Goal: Task Accomplishment & Management: Manage account settings

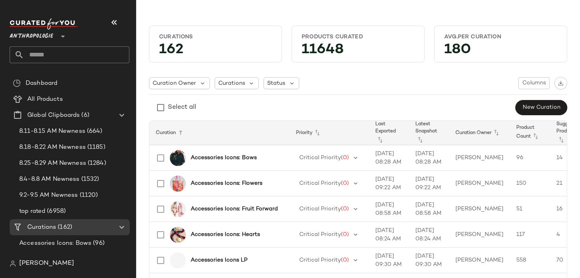
click at [24, 31] on span "Anthropologie" at bounding box center [32, 34] width 44 height 14
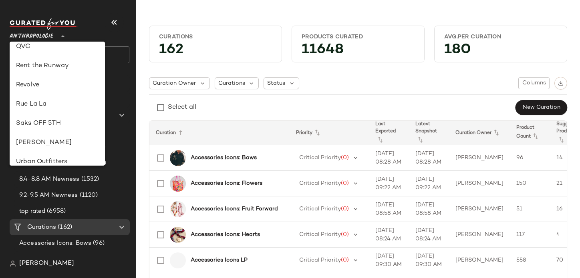
scroll to position [338, 0]
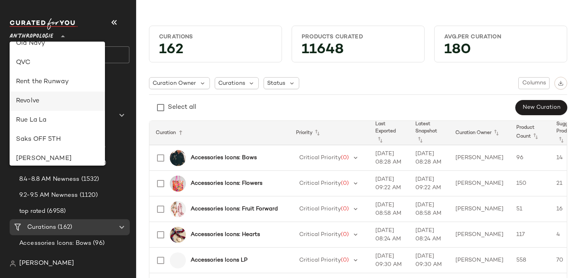
click at [68, 104] on div "Revolve" at bounding box center [57, 102] width 82 height 10
type input "**"
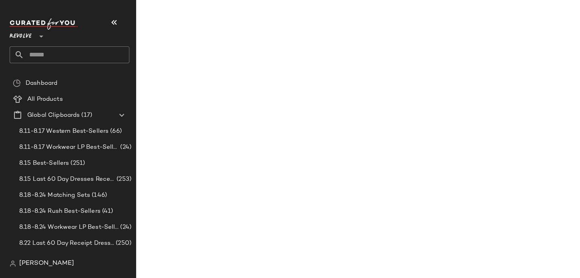
click at [63, 58] on input "text" at bounding box center [76, 54] width 105 height 17
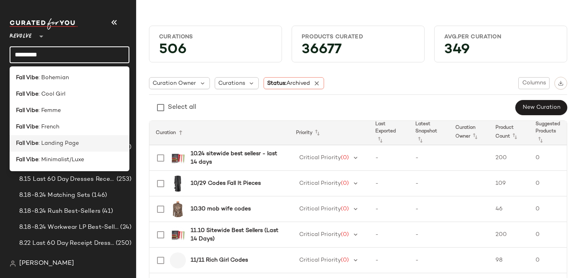
type input "*********"
click at [72, 147] on span ": Landing Page" at bounding box center [58, 143] width 40 height 8
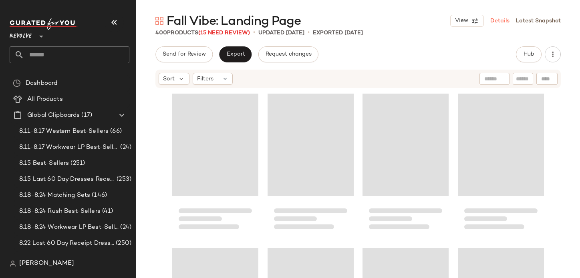
click at [502, 21] on link "Details" at bounding box center [499, 21] width 19 height 8
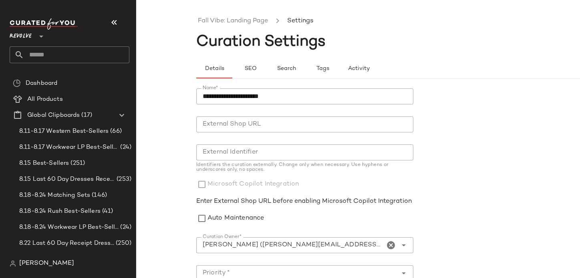
click at [256, 56] on div "Details SEO Search Tags Activity" at bounding box center [418, 64] width 444 height 29
click at [304, 61] on button "SEO" at bounding box center [322, 68] width 36 height 19
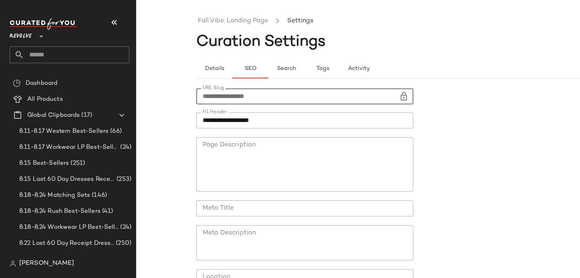
drag, startPoint x: 287, startPoint y: 100, endPoint x: 199, endPoint y: 99, distance: 88.1
click at [199, 99] on input "**********" at bounding box center [297, 97] width 203 height 16
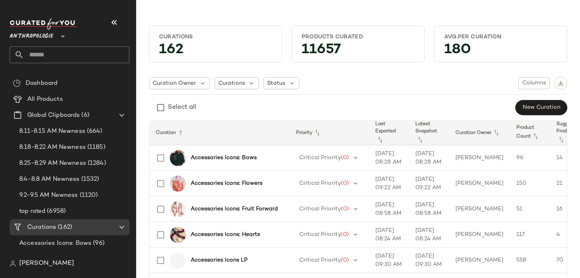
click at [56, 36] on div "Anthropologie **" at bounding box center [33, 32] width 47 height 20
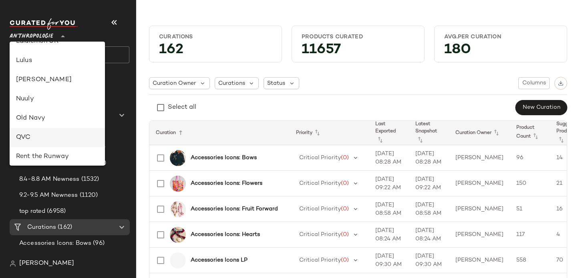
scroll to position [314, 0]
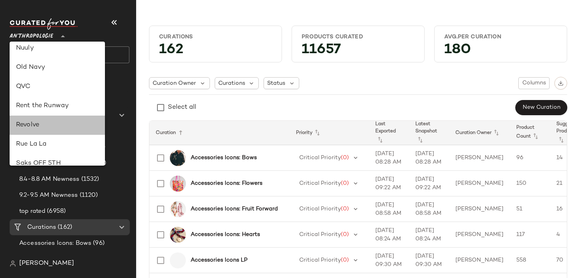
click at [60, 124] on div "Revolve" at bounding box center [57, 126] width 82 height 10
type input "**"
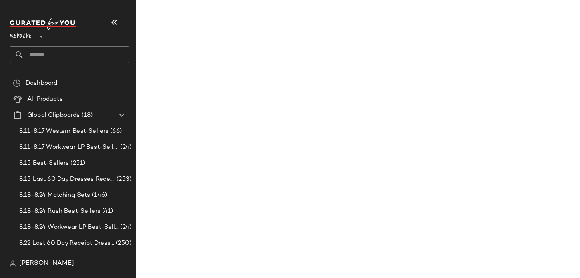
click at [70, 56] on input "text" at bounding box center [76, 54] width 105 height 17
type input "*"
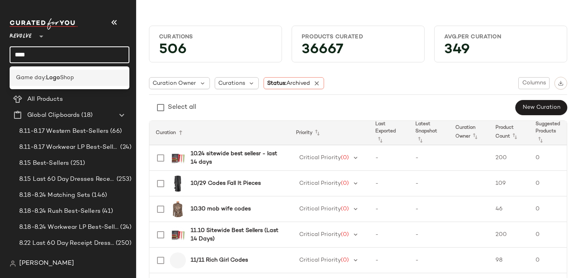
type input "****"
click at [70, 75] on span "Shop" at bounding box center [67, 78] width 14 height 8
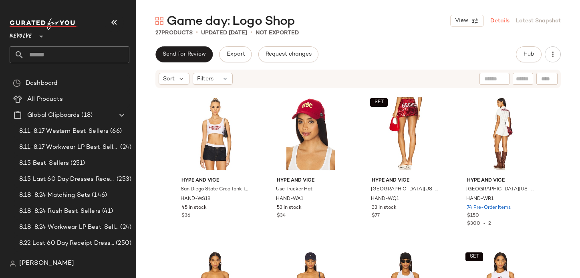
click at [495, 23] on link "Details" at bounding box center [499, 21] width 19 height 8
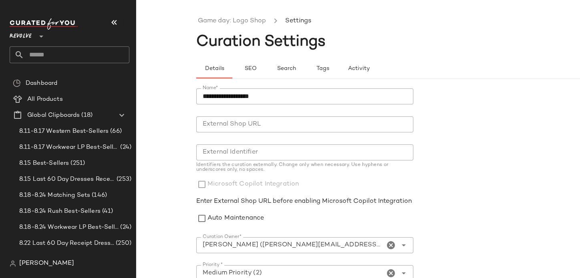
click at [255, 56] on div "Details SEO Search Tags Activity" at bounding box center [418, 64] width 444 height 29
click at [304, 73] on button "SEO" at bounding box center [322, 68] width 36 height 19
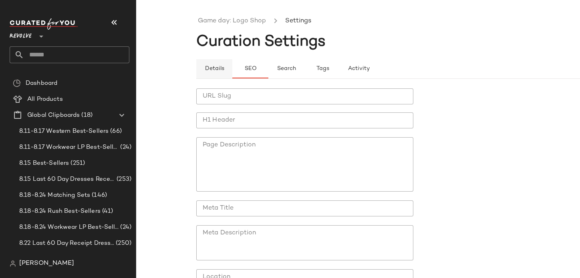
click at [268, 72] on button "Details" at bounding box center [286, 68] width 36 height 19
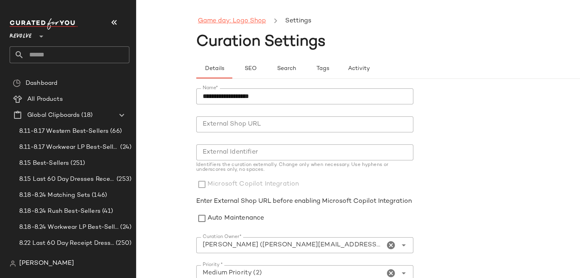
click at [239, 22] on link "Game day: Logo Shop" at bounding box center [232, 21] width 68 height 10
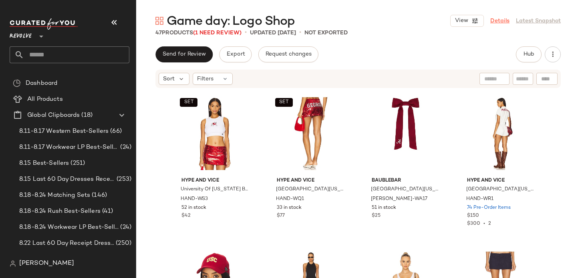
click at [500, 20] on link "Details" at bounding box center [499, 21] width 19 height 8
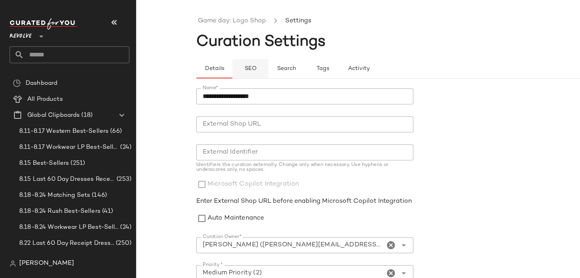
click at [304, 73] on button "SEO" at bounding box center [322, 68] width 36 height 19
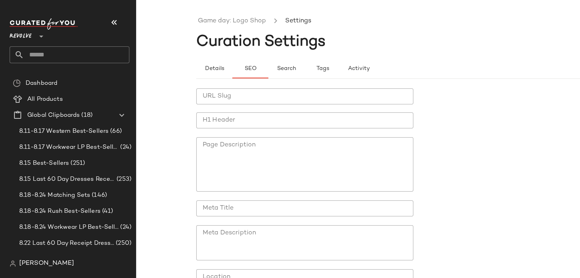
click at [238, 92] on input "URL Slug" at bounding box center [304, 97] width 217 height 16
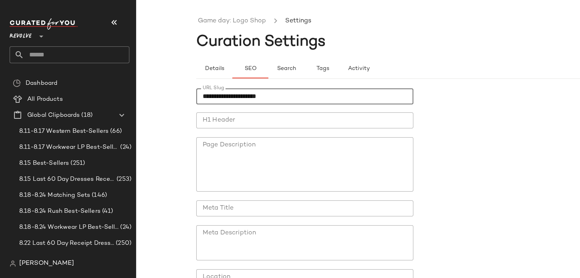
type input "**********"
click at [222, 120] on input "H1 Header" at bounding box center [304, 121] width 217 height 16
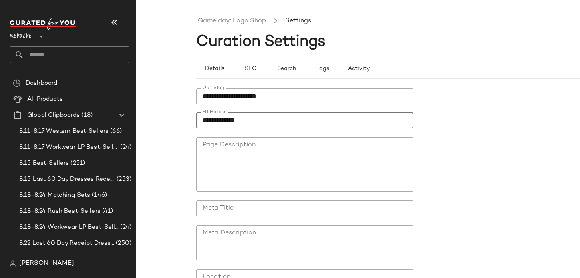
scroll to position [75, 0]
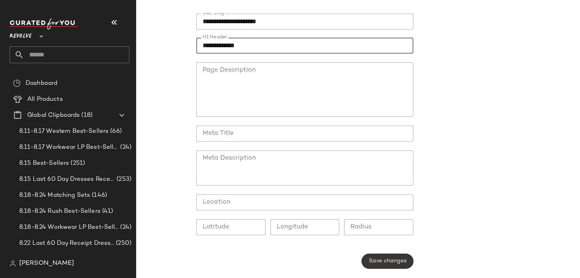
type input "**********"
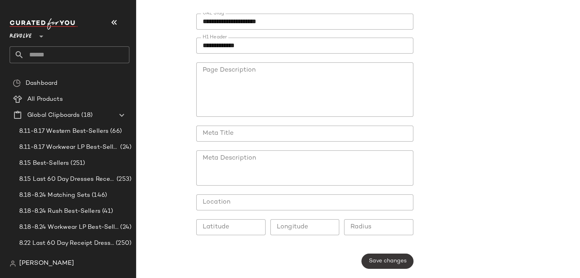
click at [371, 260] on span "Save changes" at bounding box center [387, 261] width 38 height 6
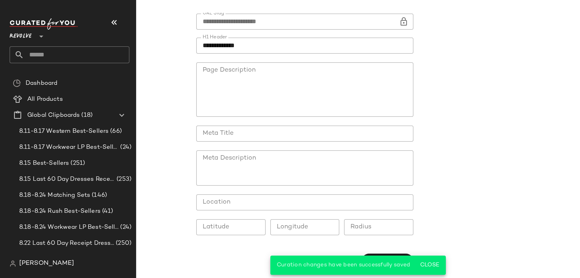
scroll to position [0, 0]
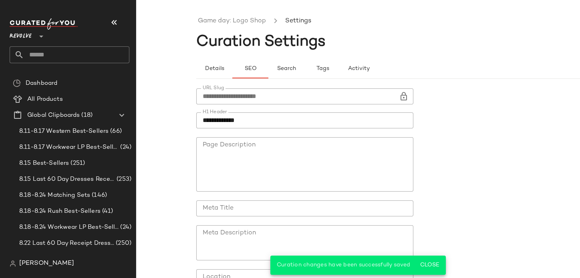
click at [228, 32] on div "Game day: Logo Shop Settings" at bounding box center [418, 21] width 444 height 26
click at [227, 23] on link "Game day: Logo Shop" at bounding box center [232, 21] width 68 height 10
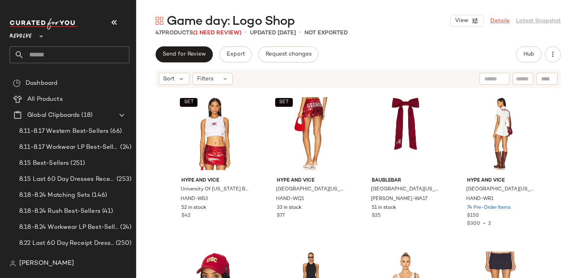
click at [498, 21] on link "Details" at bounding box center [499, 21] width 19 height 8
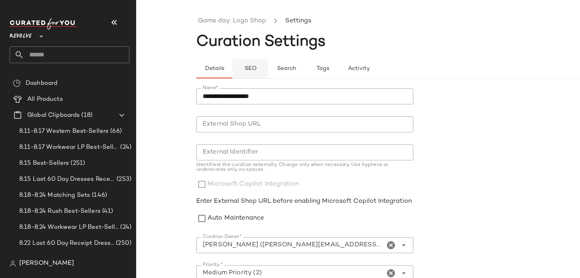
click at [304, 73] on button "SEO" at bounding box center [322, 68] width 36 height 19
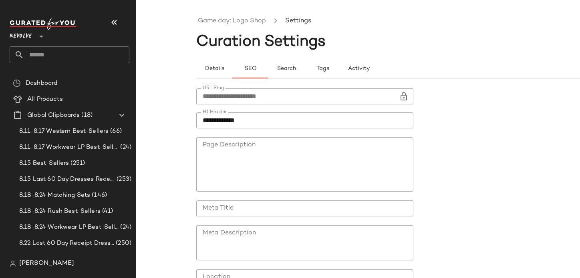
click at [230, 27] on ul "Game day: Logo Shop Settings" at bounding box center [418, 21] width 444 height 18
click at [227, 23] on link "Game day: Logo Shop" at bounding box center [232, 21] width 68 height 10
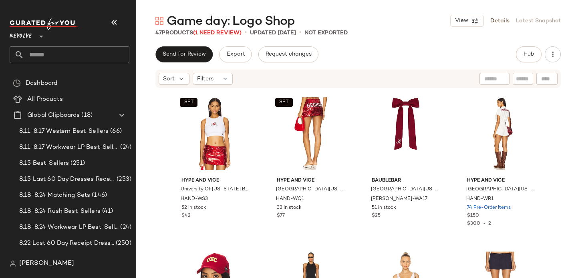
click at [235, 44] on div "Game day: Logo Shop View Details Latest Snapshot 47 Products (1 Need Review) • …" at bounding box center [358, 146] width 444 height 266
click at [233, 51] on span "Export" at bounding box center [235, 54] width 19 height 6
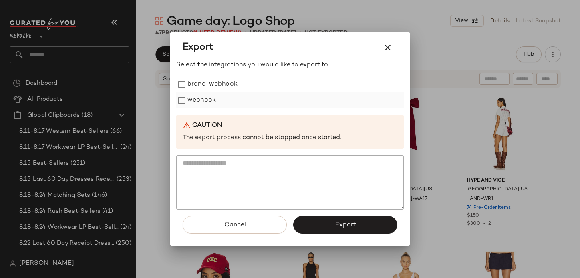
click at [212, 95] on label "webhook" at bounding box center [201, 101] width 28 height 16
click at [348, 225] on span "Export" at bounding box center [344, 225] width 21 height 8
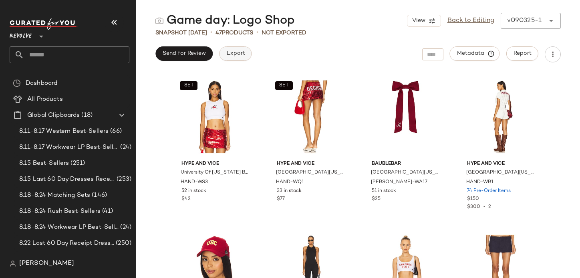
click at [233, 48] on button "Export" at bounding box center [235, 53] width 32 height 14
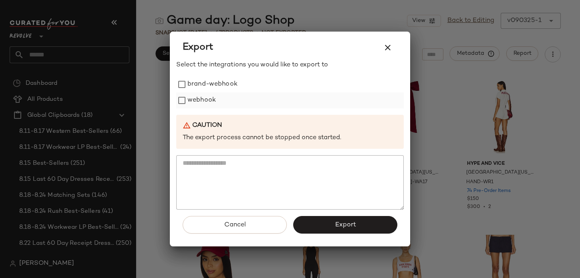
click at [204, 95] on label "webhook" at bounding box center [201, 101] width 28 height 16
click at [336, 219] on button "Export" at bounding box center [345, 225] width 104 height 18
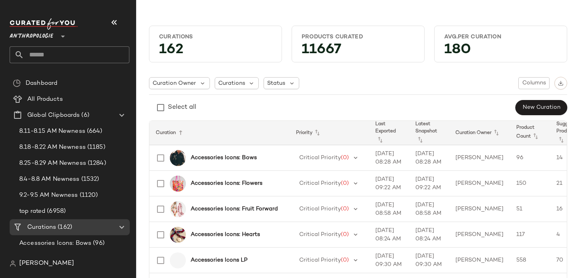
click at [37, 32] on span "Anthropologie" at bounding box center [32, 34] width 44 height 14
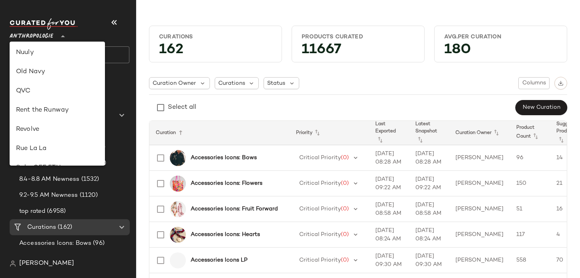
scroll to position [310, 0]
click at [53, 125] on div "Revolve" at bounding box center [57, 130] width 82 height 10
type input "**"
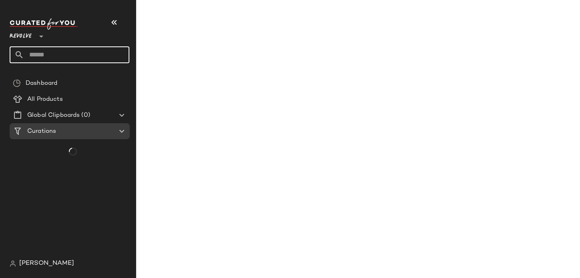
click at [57, 54] on input "text" at bounding box center [76, 54] width 105 height 17
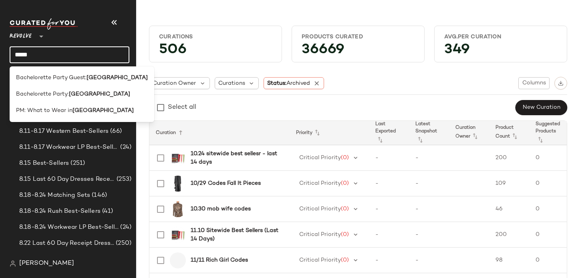
type input "*****"
